Goal: Find specific page/section: Find specific page/section

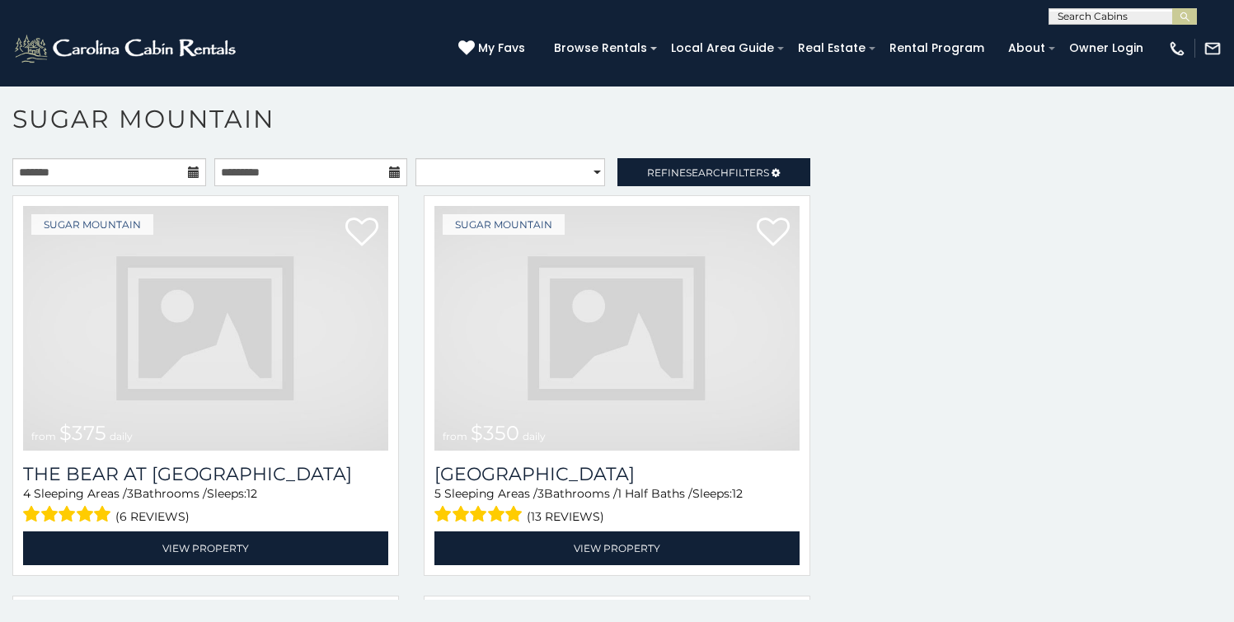
scroll to position [4982, 0]
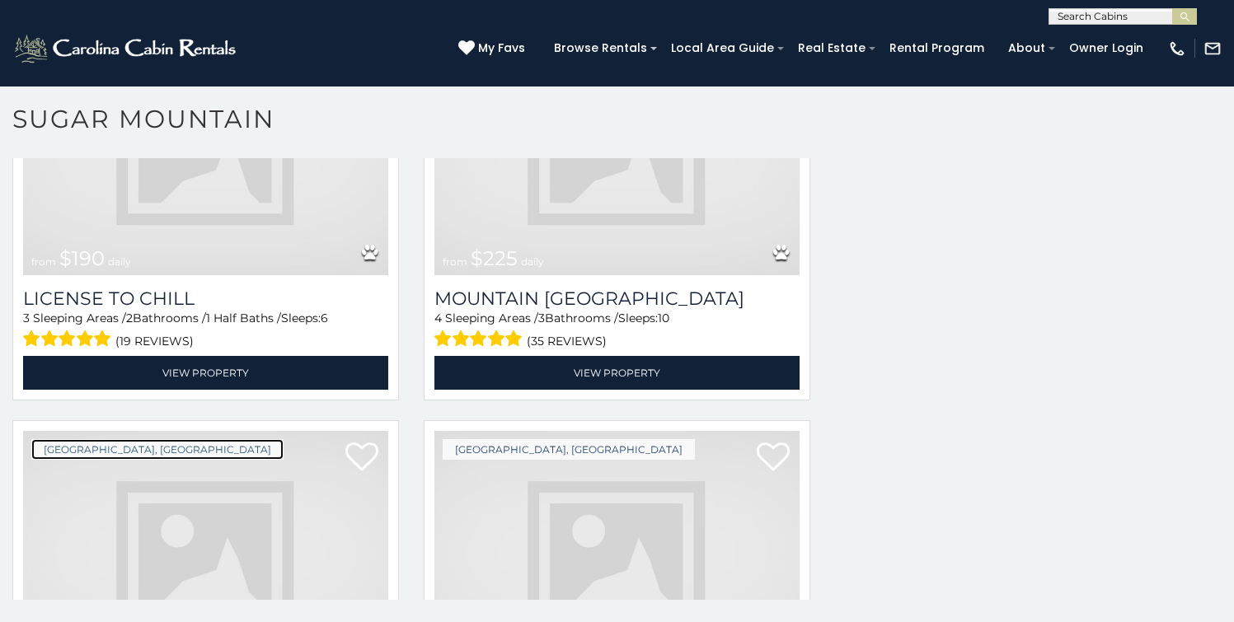
click at [91, 439] on link "[GEOGRAPHIC_DATA], [GEOGRAPHIC_DATA]" at bounding box center [157, 449] width 252 height 21
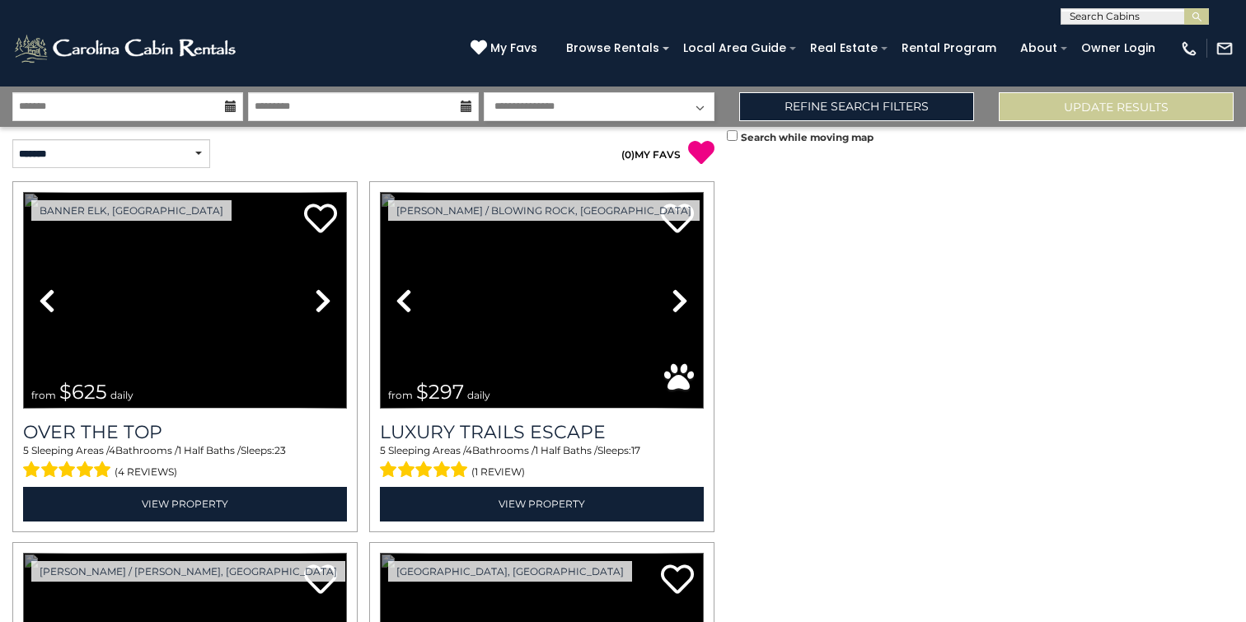
scroll to position [3050, 0]
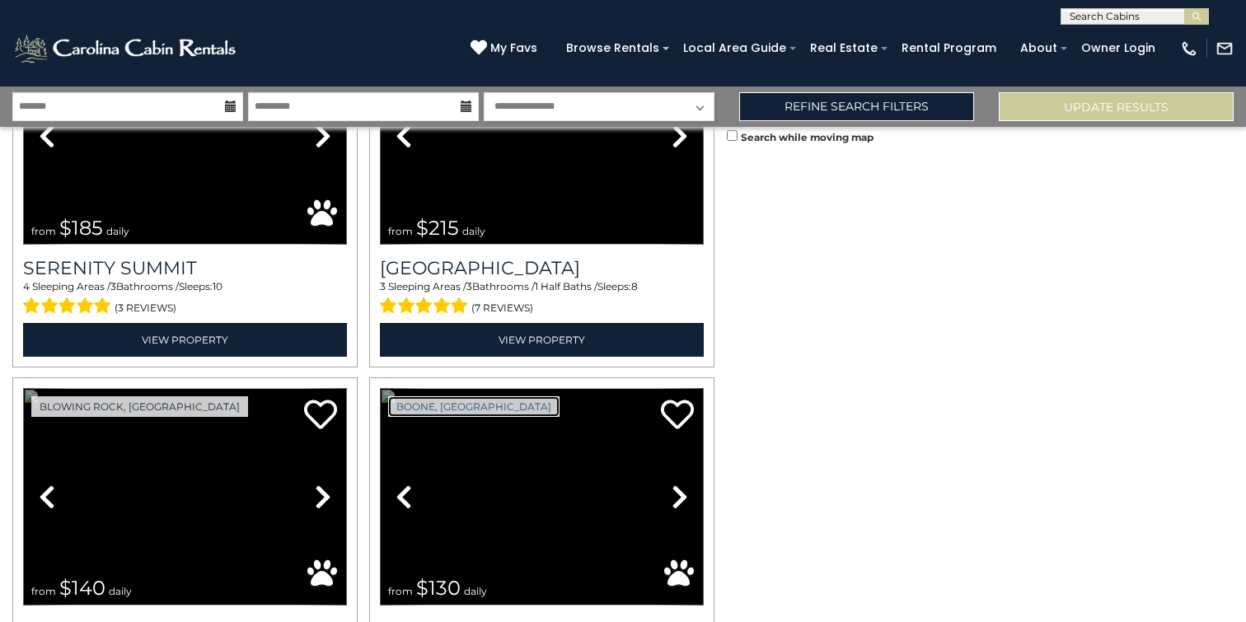
click at [448, 396] on link "Boone, [GEOGRAPHIC_DATA]" at bounding box center [473, 406] width 171 height 21
